Goal: Information Seeking & Learning: Learn about a topic

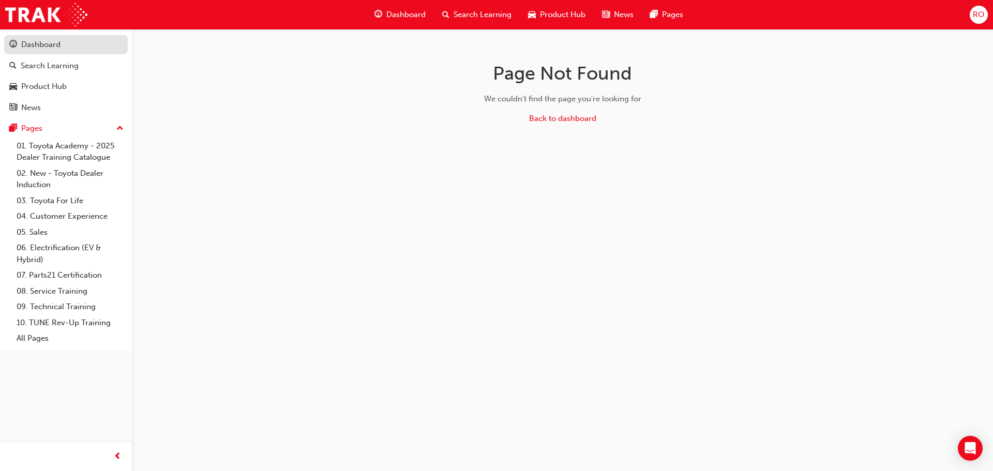
click at [48, 47] on div "Dashboard" at bounding box center [40, 45] width 39 height 12
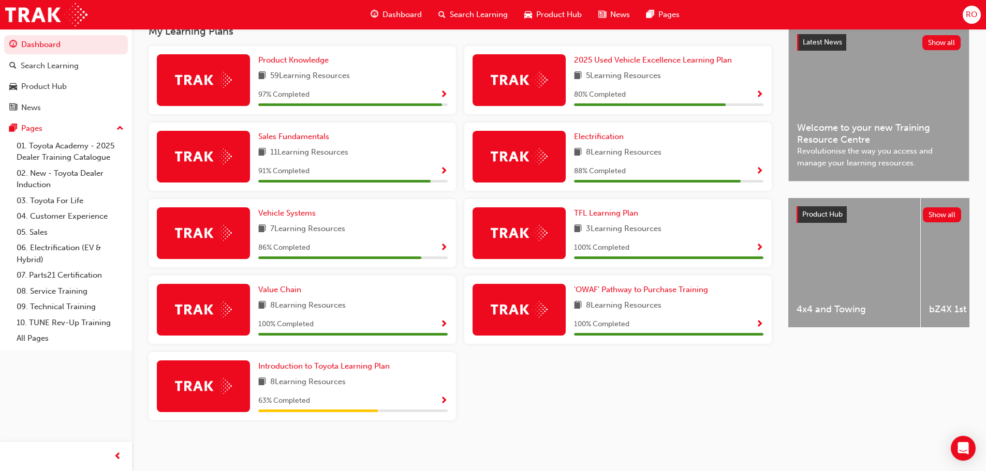
scroll to position [242, 0]
click at [393, 81] on div "59 Learning Resources" at bounding box center [352, 76] width 189 height 13
click at [308, 56] on span "Product Knowledge" at bounding box center [293, 59] width 70 height 9
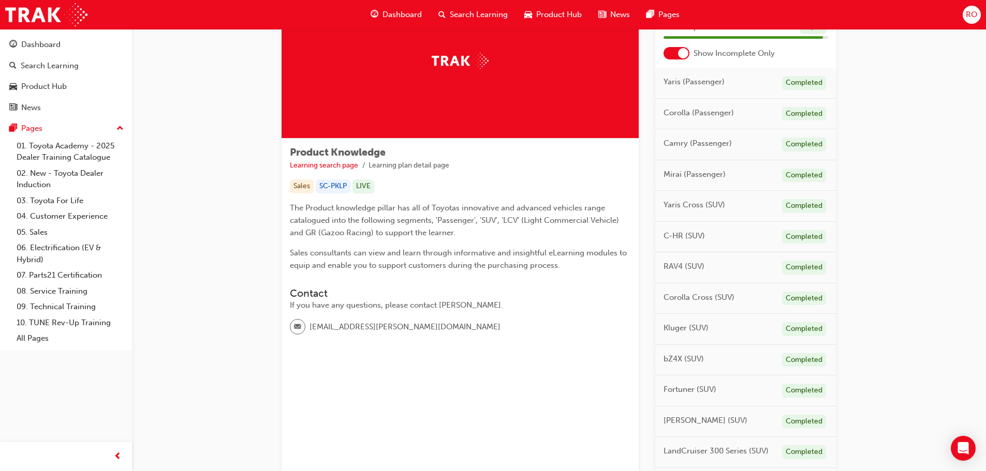
scroll to position [52, 0]
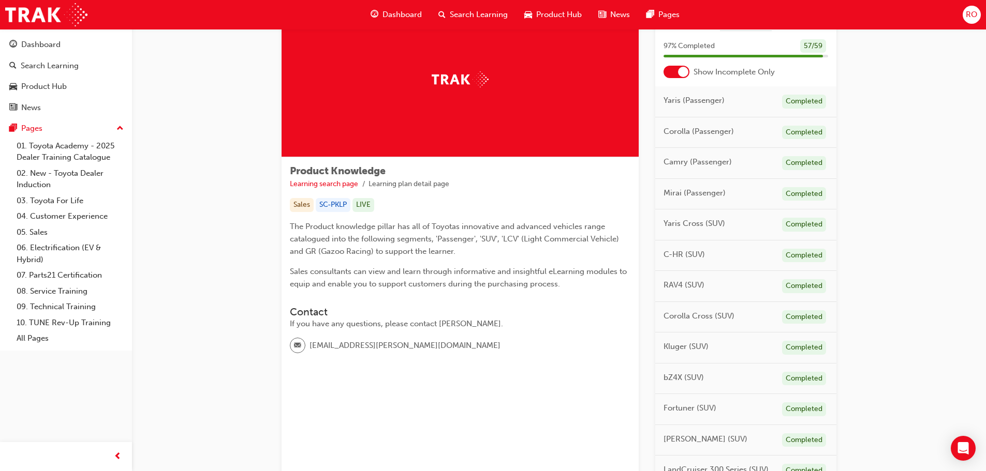
click at [677, 280] on span "RAV4 (SUV)" at bounding box center [683, 285] width 41 height 12
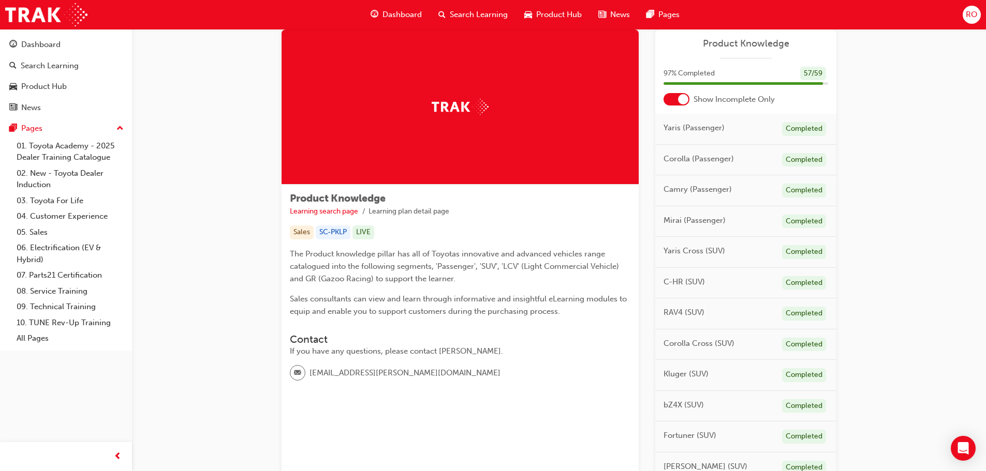
scroll to position [0, 0]
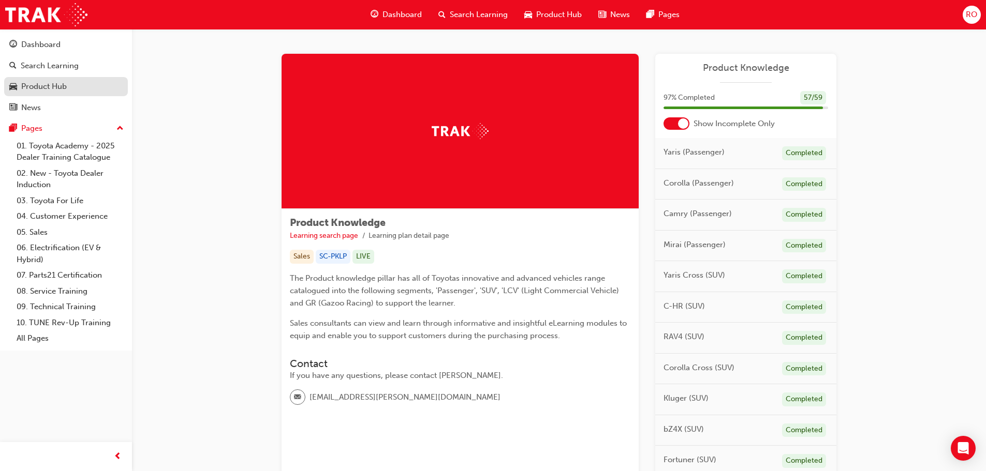
drag, startPoint x: 79, startPoint y: 85, endPoint x: 74, endPoint y: 91, distance: 7.4
click at [79, 85] on div "Product Hub" at bounding box center [65, 86] width 113 height 13
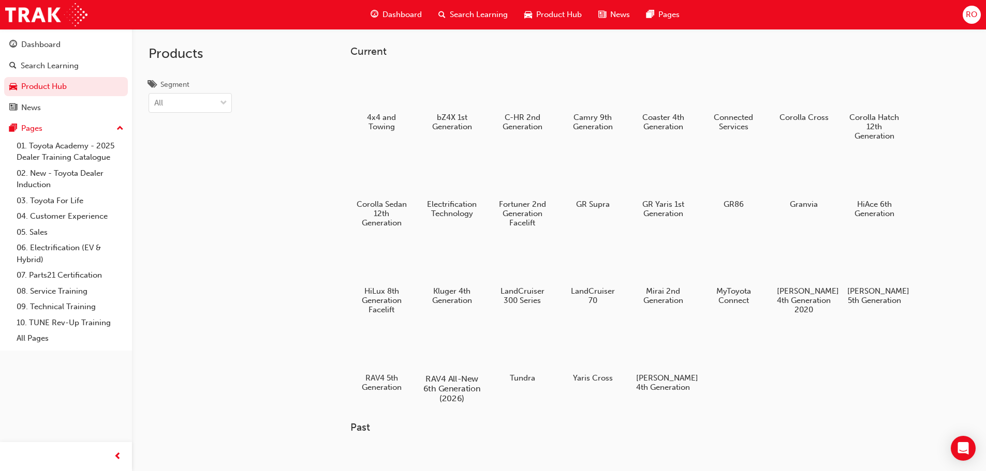
click at [445, 363] on div at bounding box center [451, 349] width 57 height 41
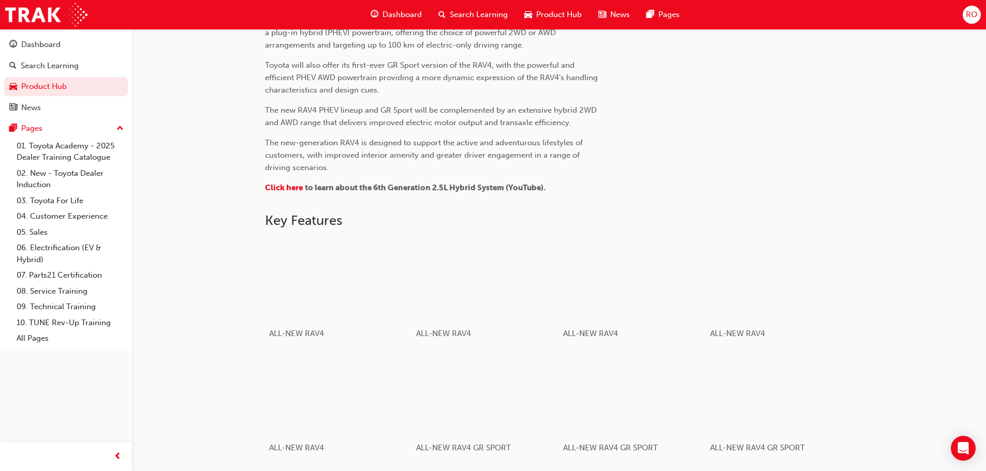
scroll to position [513, 0]
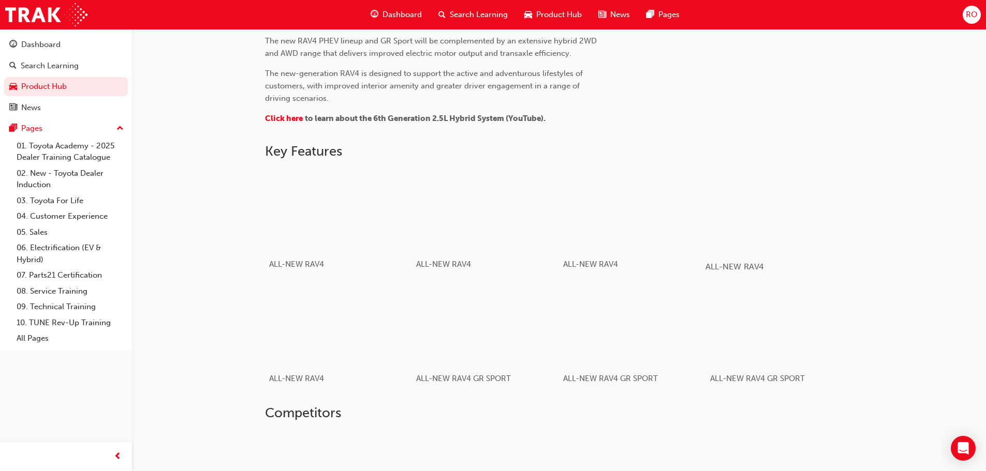
click at [777, 221] on div "button" at bounding box center [778, 210] width 147 height 83
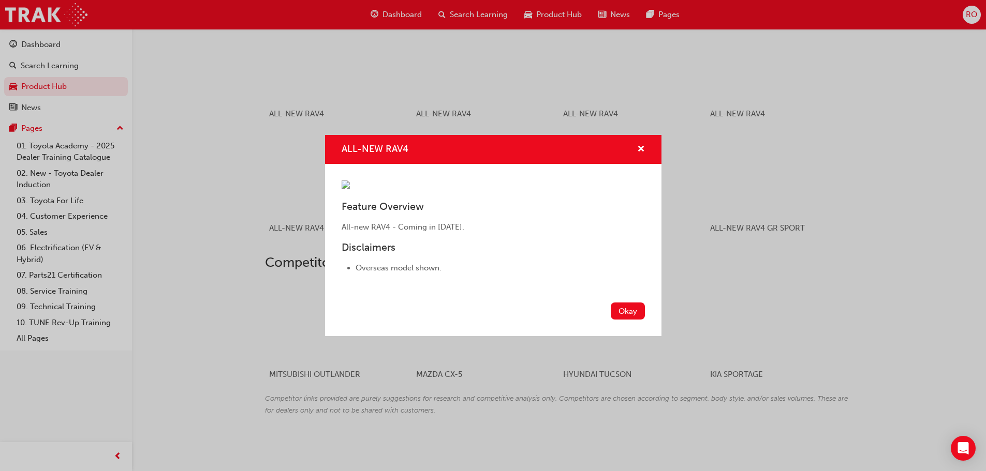
scroll to position [668, 0]
click at [643, 145] on span "cross-icon" at bounding box center [641, 149] width 8 height 9
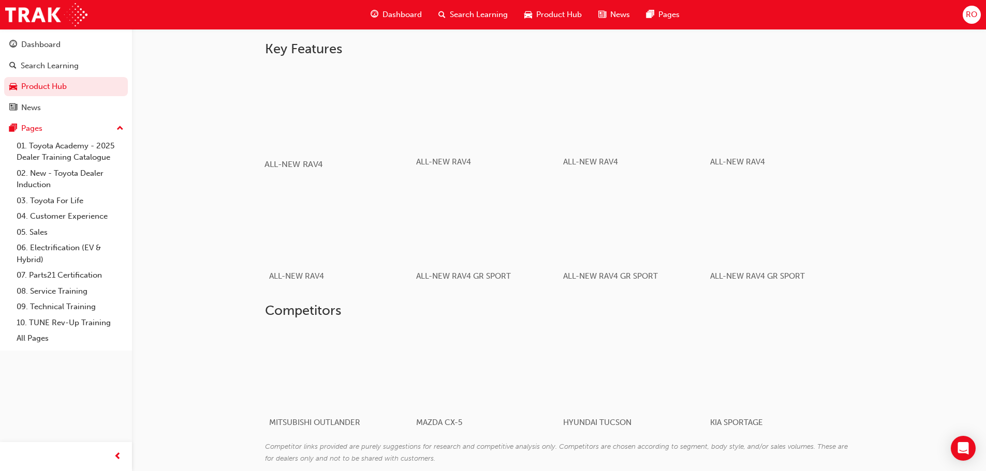
scroll to position [565, 0]
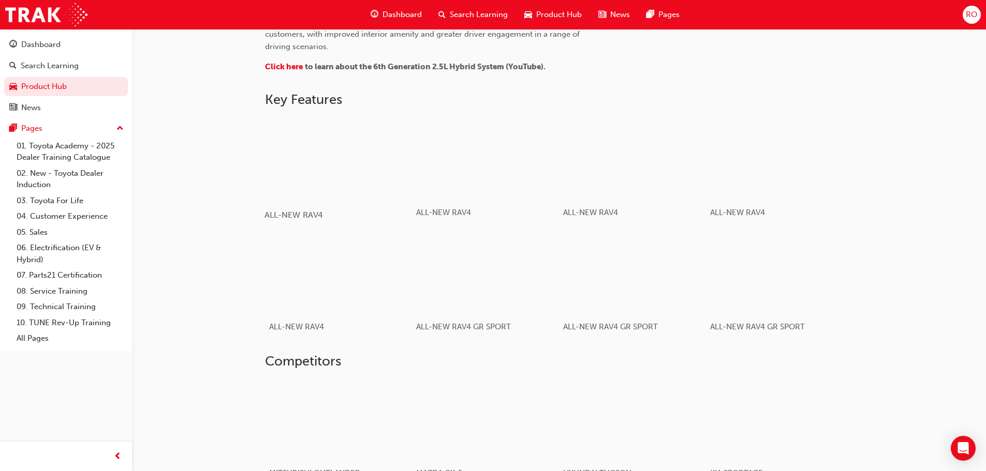
click at [356, 194] on div "button" at bounding box center [337, 158] width 147 height 83
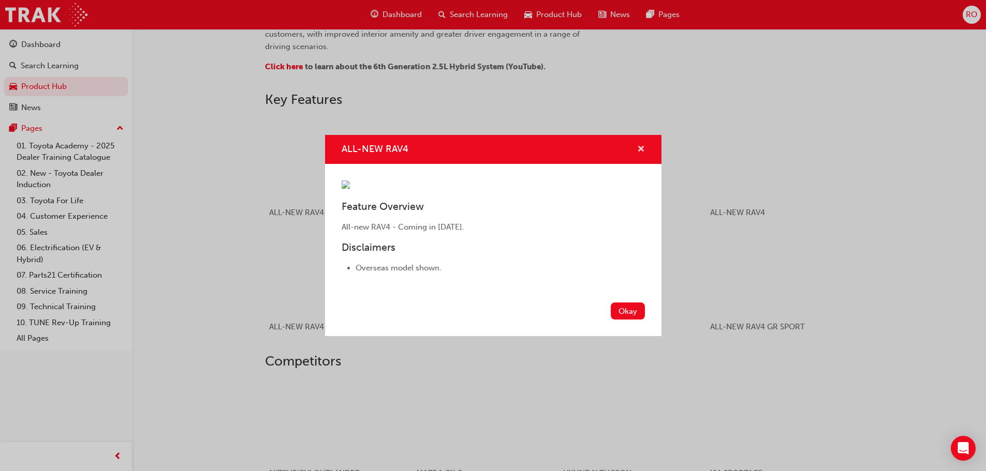
click at [643, 145] on span "cross-icon" at bounding box center [641, 149] width 8 height 9
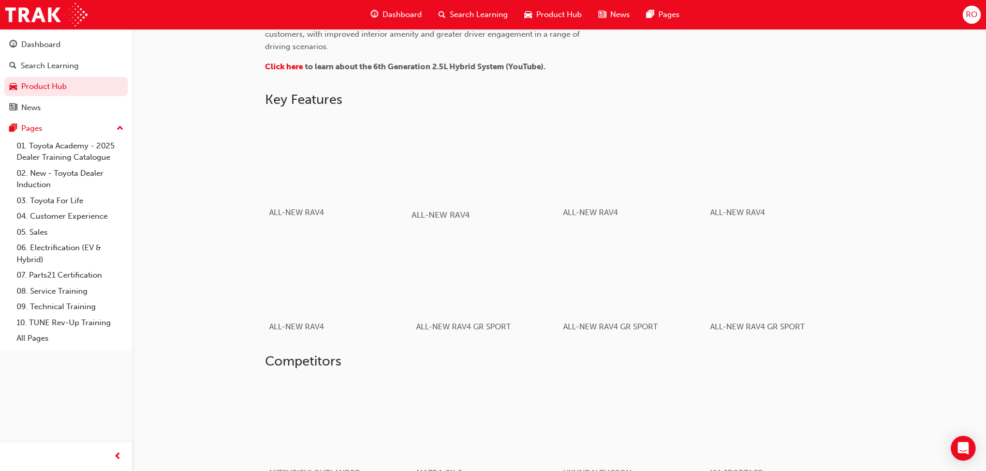
click at [475, 168] on div "button" at bounding box center [484, 158] width 147 height 83
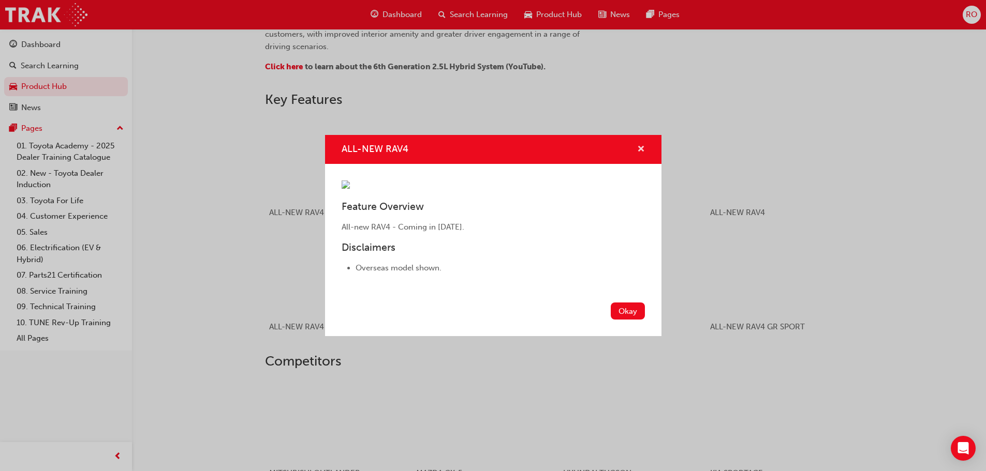
click at [638, 145] on span "cross-icon" at bounding box center [641, 149] width 8 height 9
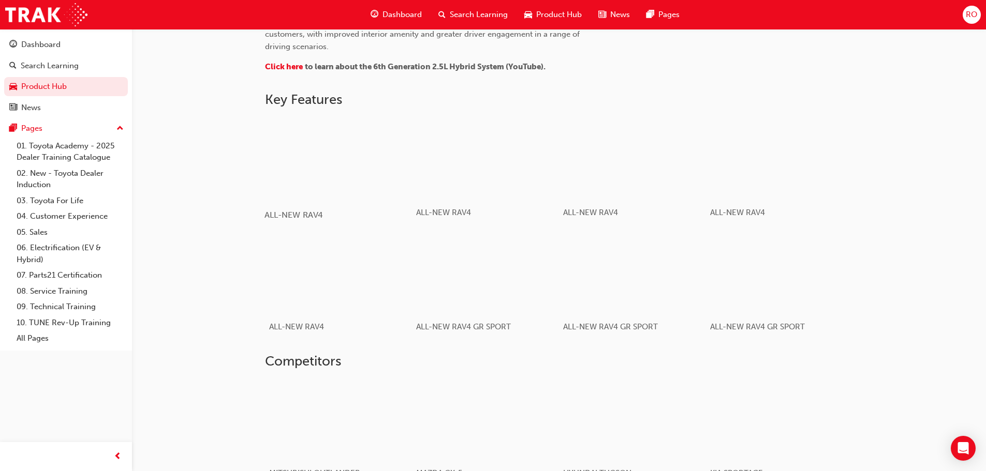
click at [392, 150] on div "button" at bounding box center [337, 158] width 147 height 83
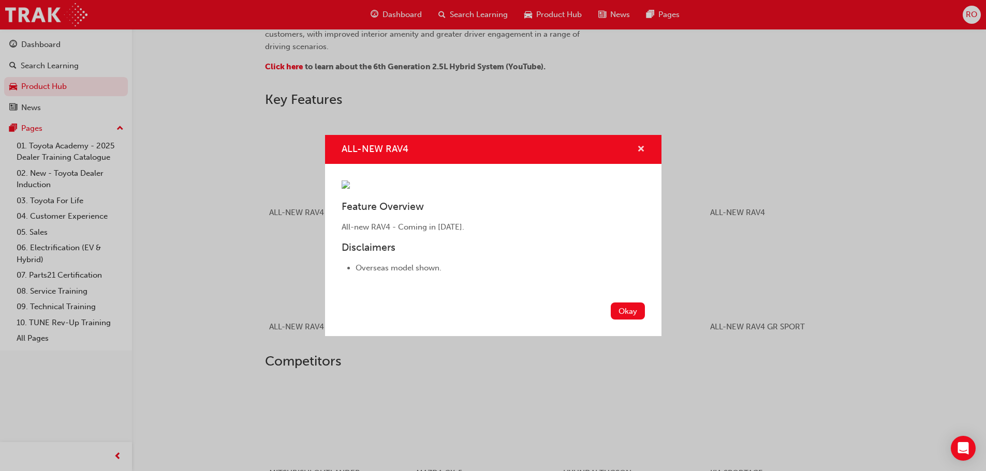
click at [640, 145] on span "cross-icon" at bounding box center [641, 149] width 8 height 9
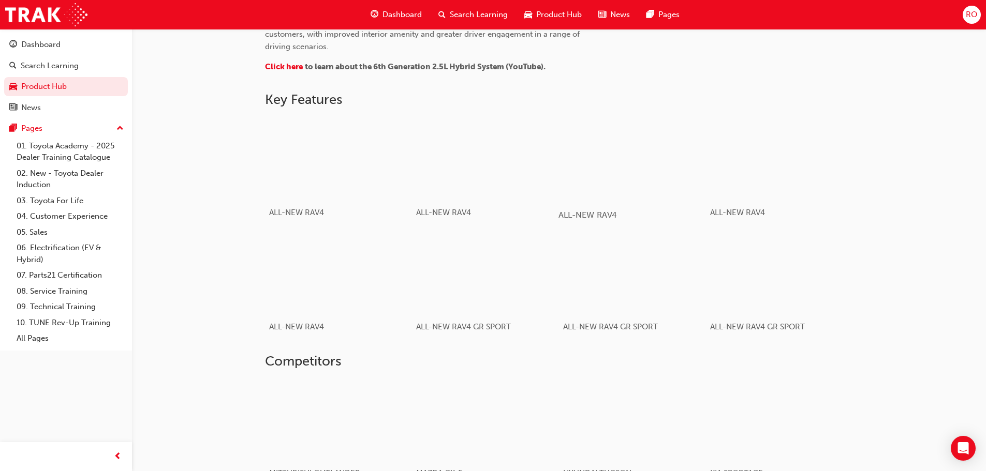
click at [640, 158] on div "button" at bounding box center [631, 158] width 147 height 83
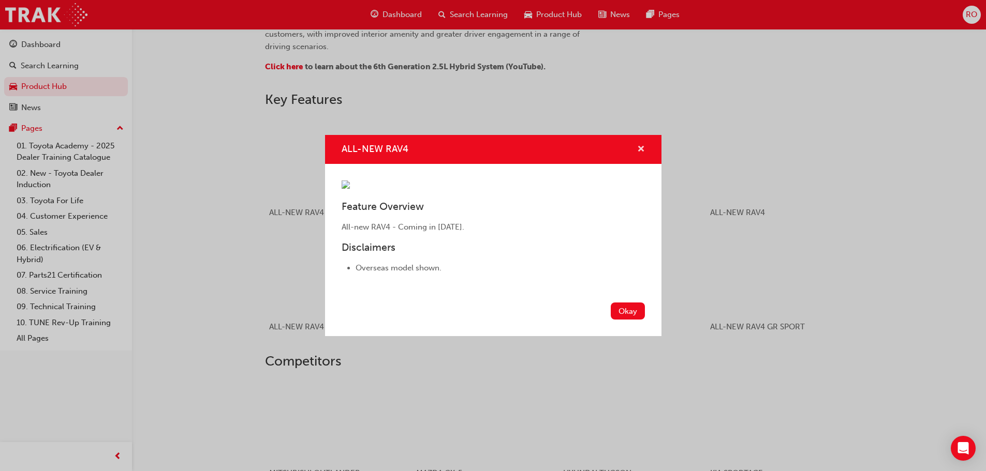
click at [643, 145] on span "cross-icon" at bounding box center [641, 149] width 8 height 9
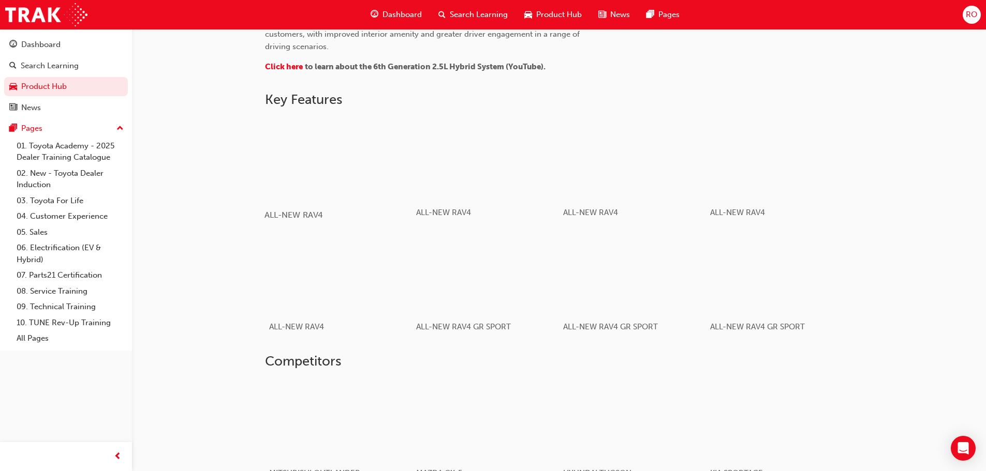
click at [352, 182] on div "button" at bounding box center [337, 158] width 147 height 83
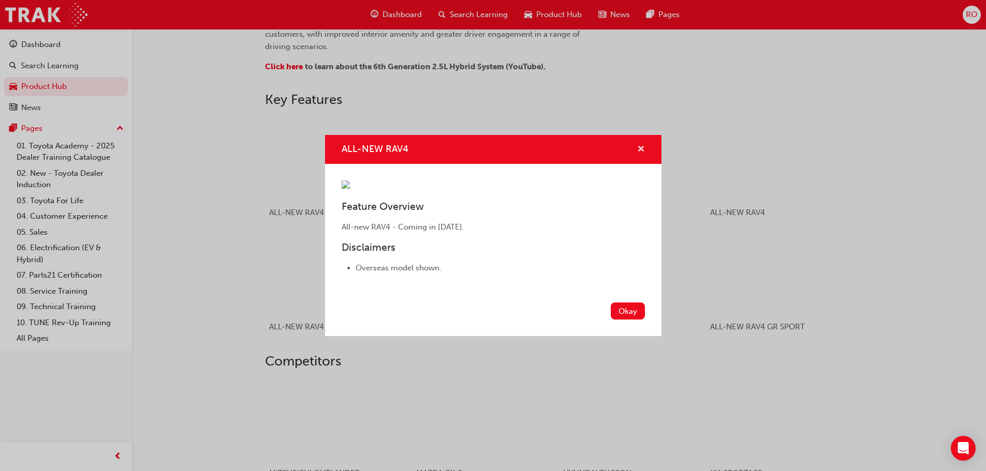
click at [640, 145] on span "cross-icon" at bounding box center [641, 149] width 8 height 9
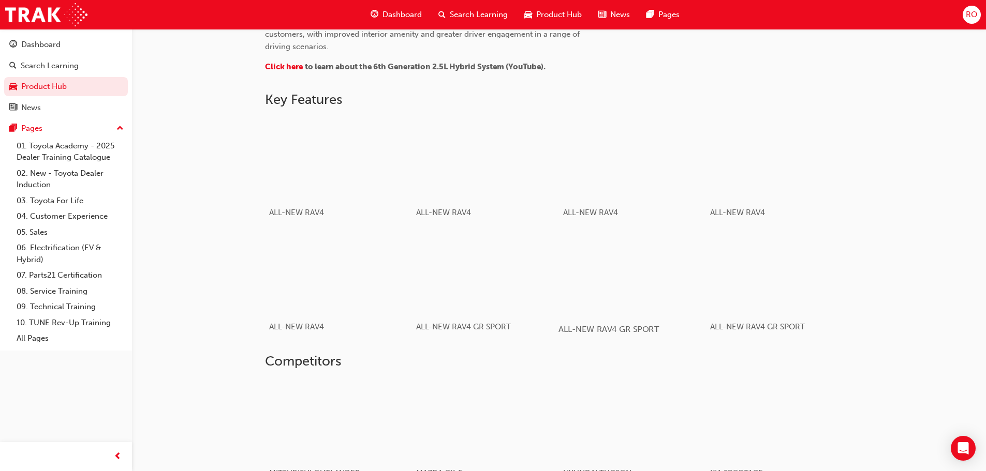
click at [613, 263] on div "button" at bounding box center [631, 272] width 147 height 83
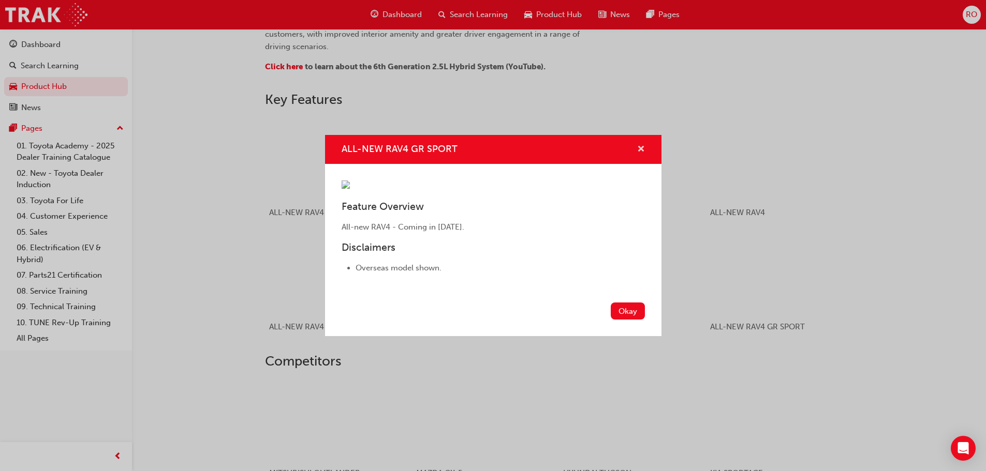
click at [639, 145] on span "cross-icon" at bounding box center [641, 149] width 8 height 9
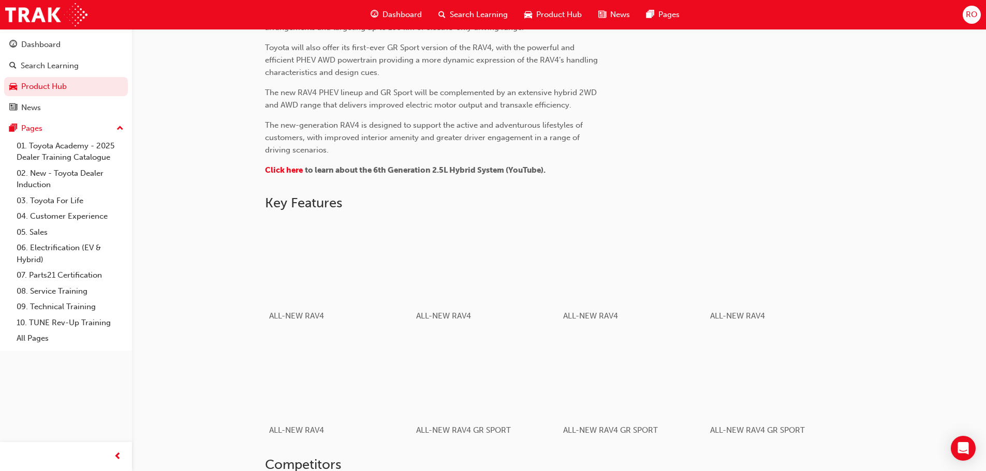
scroll to position [0, 0]
